Goal: Information Seeking & Learning: Learn about a topic

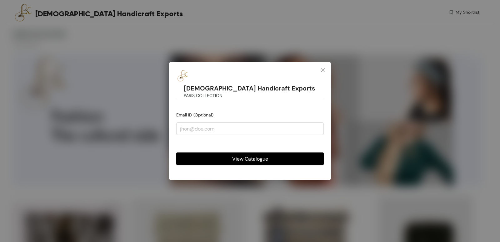
click at [203, 92] on span "PARIS COLLECTION" at bounding box center [203, 95] width 39 height 7
click at [237, 155] on span "View Catalogue" at bounding box center [250, 159] width 36 height 8
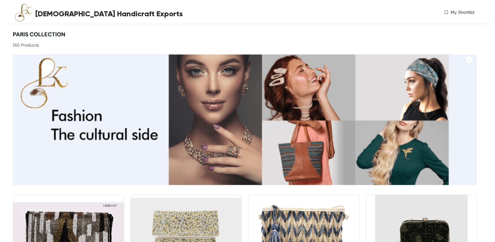
click at [68, 18] on span "[DEMOGRAPHIC_DATA] Handicraft Exports" at bounding box center [109, 13] width 148 height 11
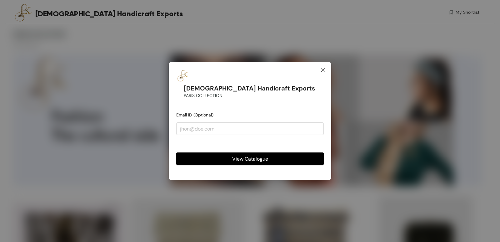
click at [329, 77] on span "Close" at bounding box center [322, 70] width 17 height 17
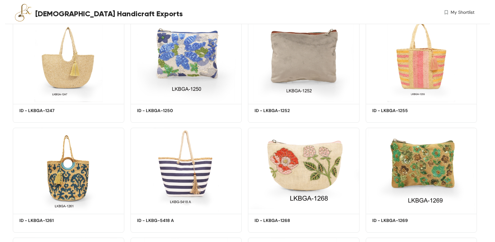
scroll to position [1901, 0]
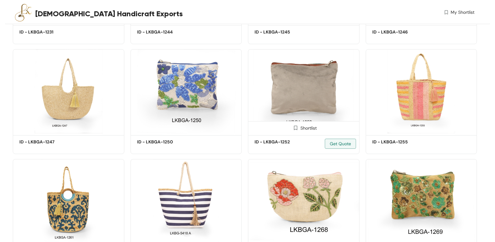
click at [294, 102] on img at bounding box center [304, 91] width 112 height 84
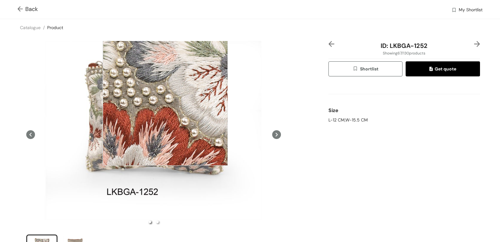
drag, startPoint x: 120, startPoint y: 69, endPoint x: 173, endPoint y: 109, distance: 67.2
click at [173, 109] on div at bounding box center [165, 102] width 125 height 125
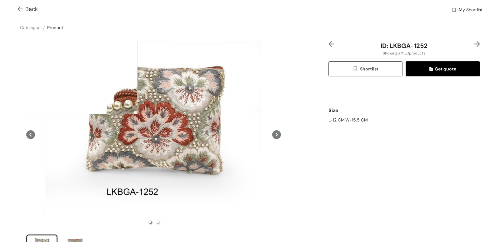
click at [75, 51] on div at bounding box center [75, 51] width 125 height 125
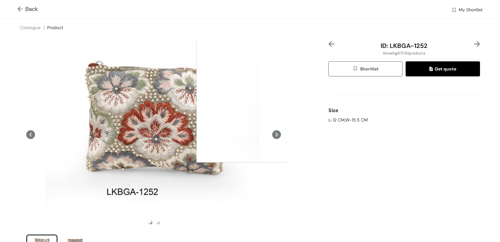
drag, startPoint x: 119, startPoint y: 49, endPoint x: 257, endPoint y: 100, distance: 147.4
click at [257, 100] on div at bounding box center [153, 134] width 267 height 187
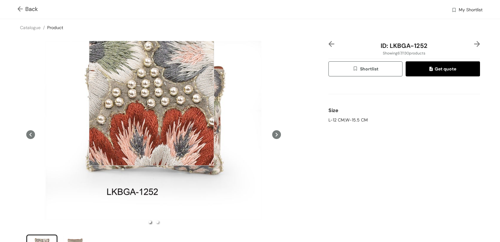
drag, startPoint x: 134, startPoint y: 90, endPoint x: 152, endPoint y: 103, distance: 21.7
click at [152, 103] on div at bounding box center [151, 102] width 125 height 125
